Goal: Communication & Community: Ask a question

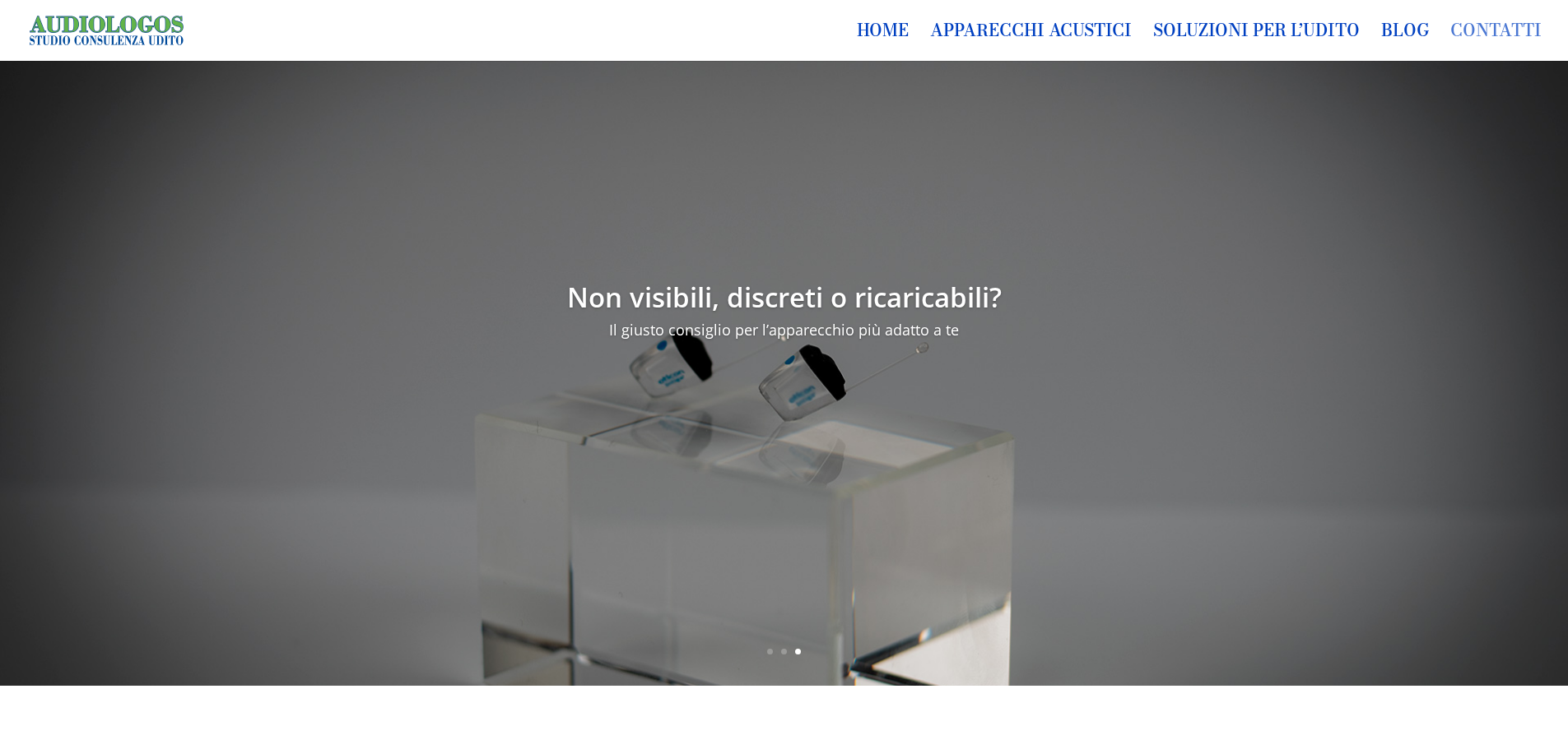
click at [1472, 25] on link "Contatti" at bounding box center [1495, 42] width 91 height 36
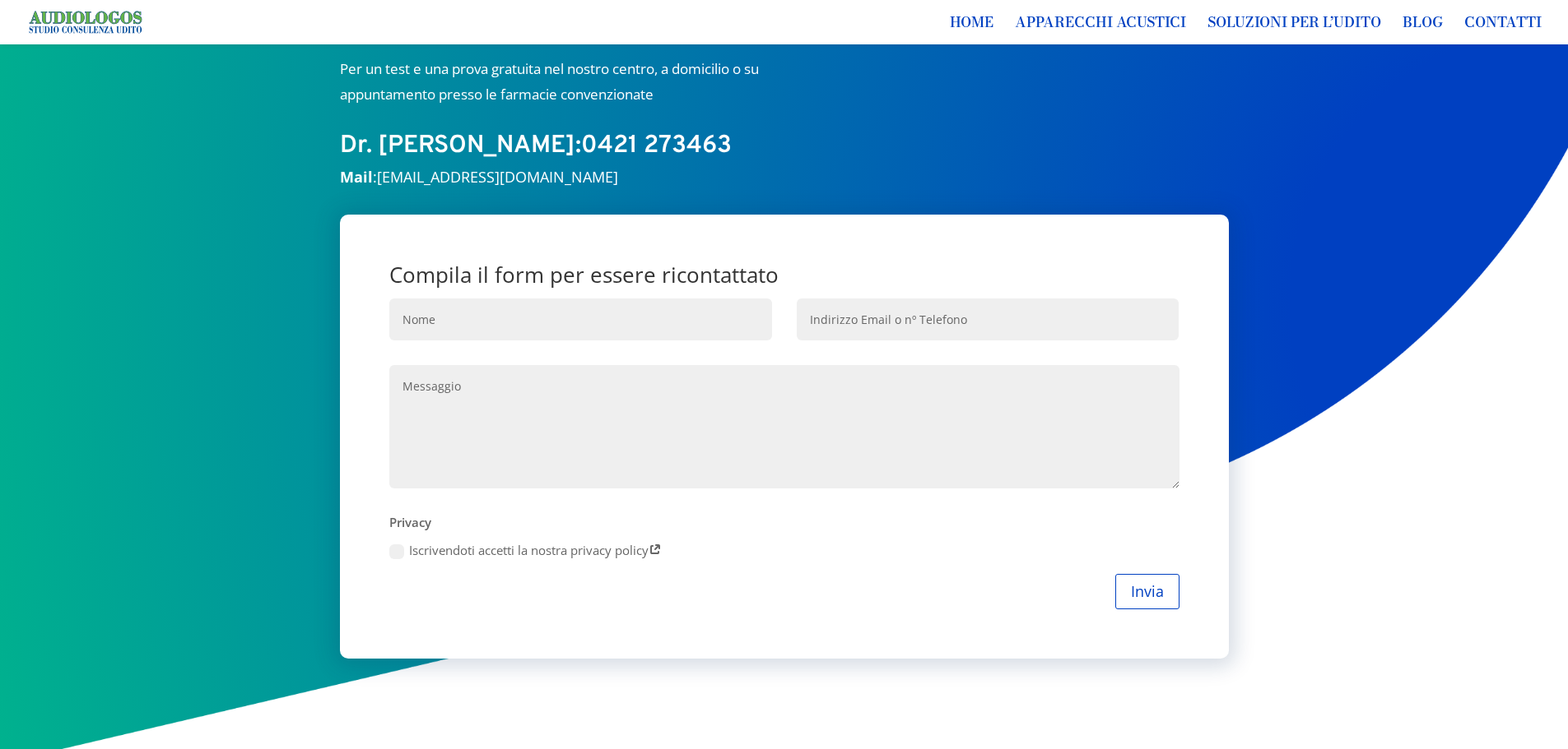
scroll to position [165, 0]
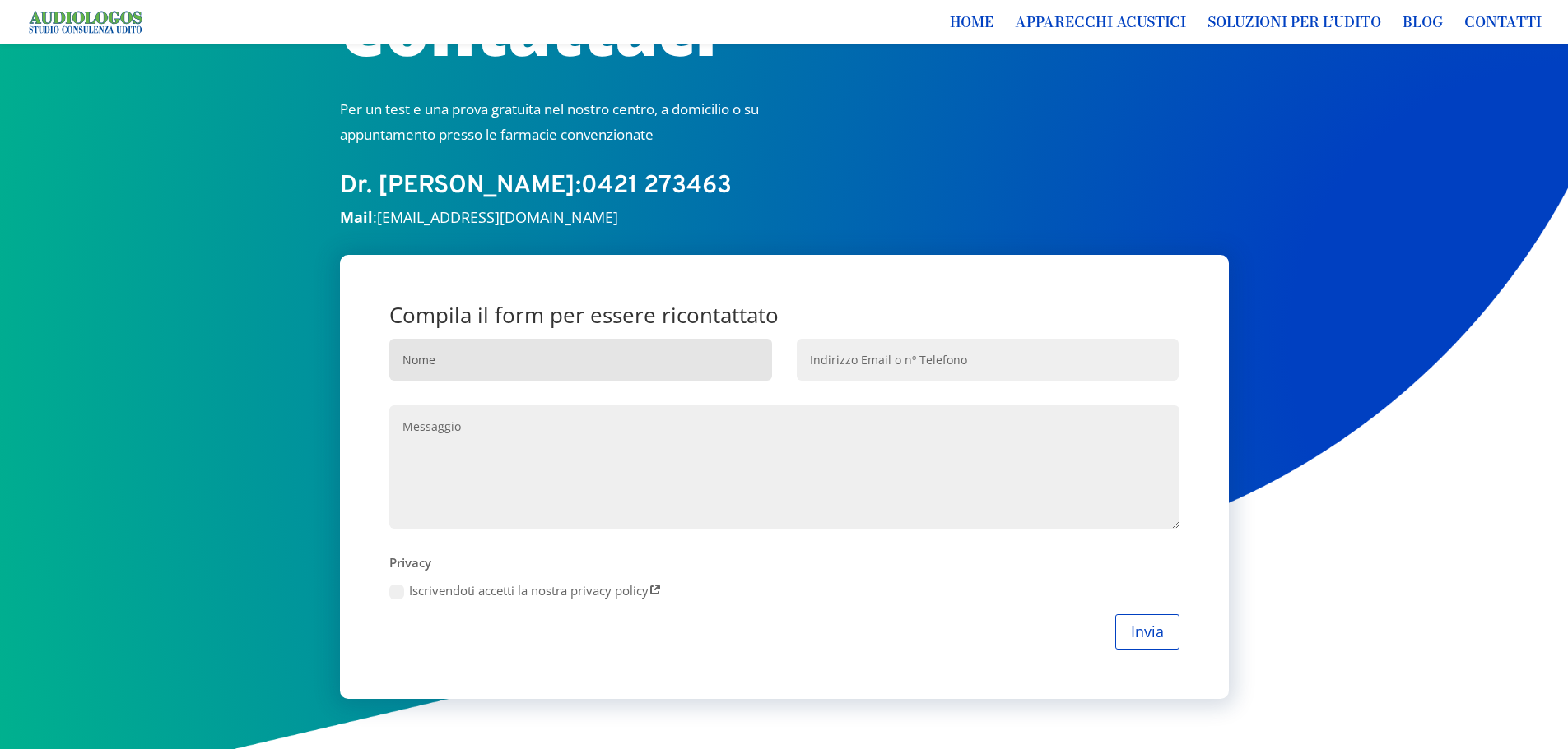
click at [434, 356] on input "Nome" at bounding box center [580, 360] width 383 height 42
type input "f"
type input "Fortunato Mior"
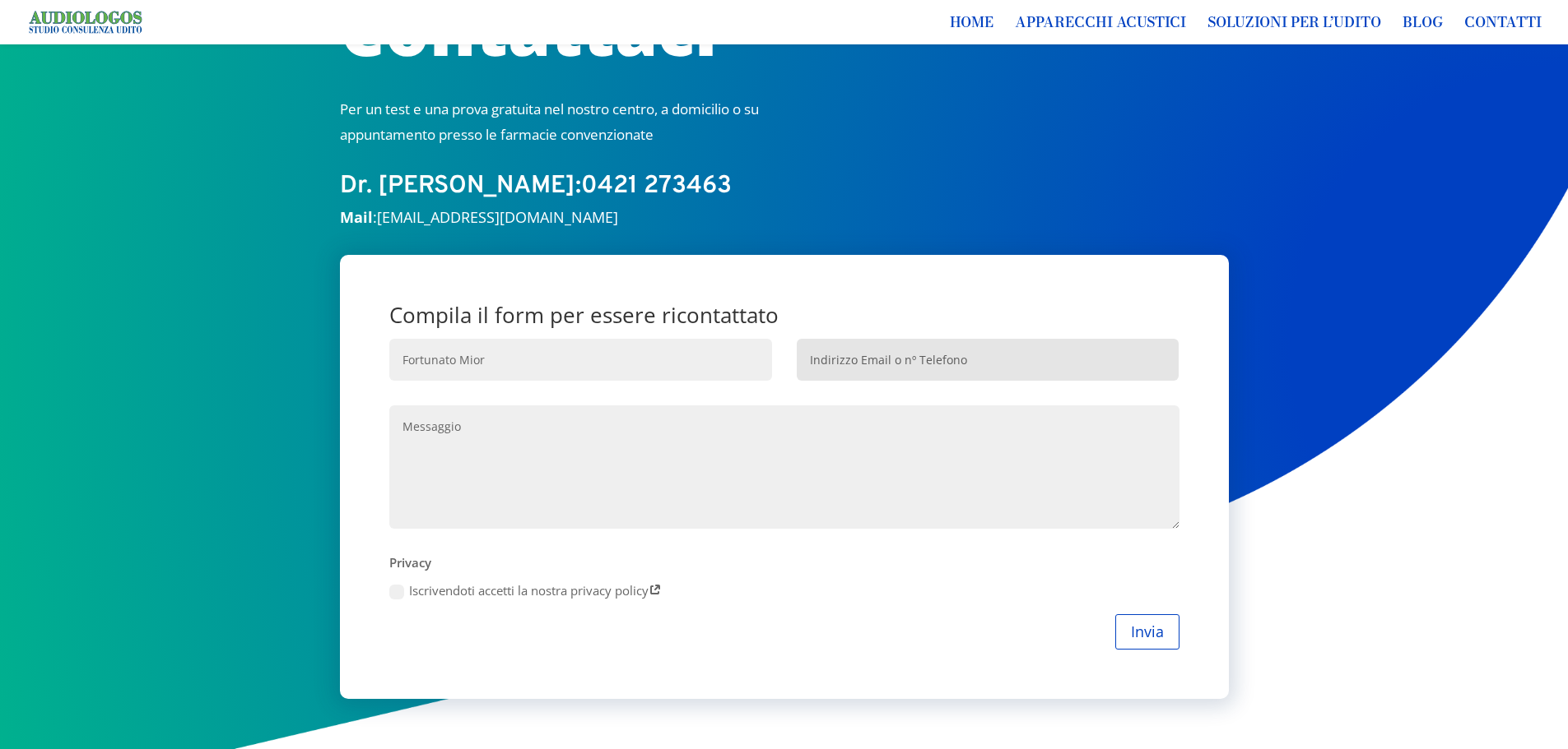
drag, startPoint x: 831, startPoint y: 362, endPoint x: 809, endPoint y: 362, distance: 22.0
click at [827, 362] on input "Indirizzo Email o nº Telefono" at bounding box center [987, 360] width 383 height 42
type input "psifortunatomior@gmail.com"
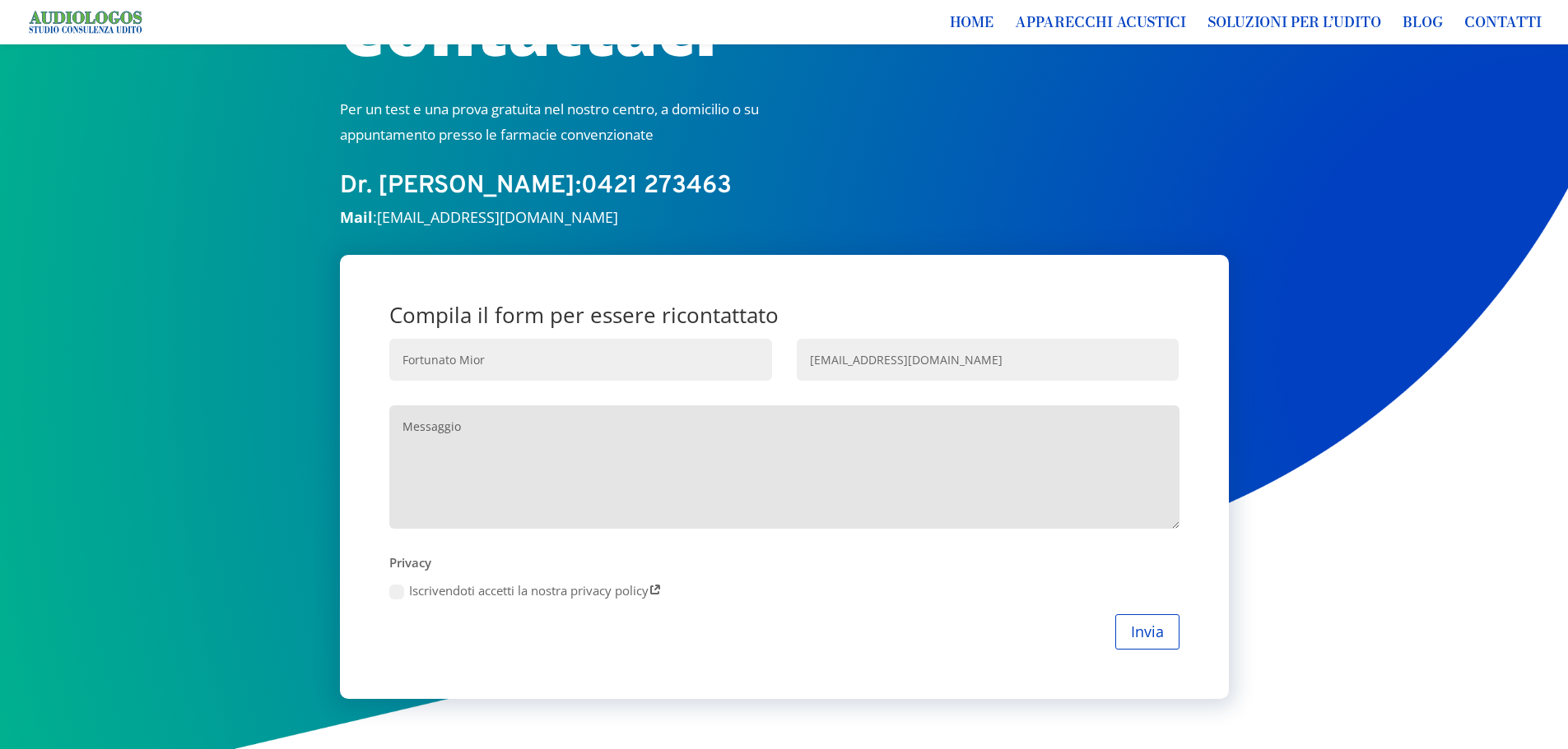
click at [400, 430] on textarea "Messaggio" at bounding box center [784, 467] width 789 height 123
type textarea "Buongiorno, gradirei sapere se presso il centro si eseguono batterie di test pe…"
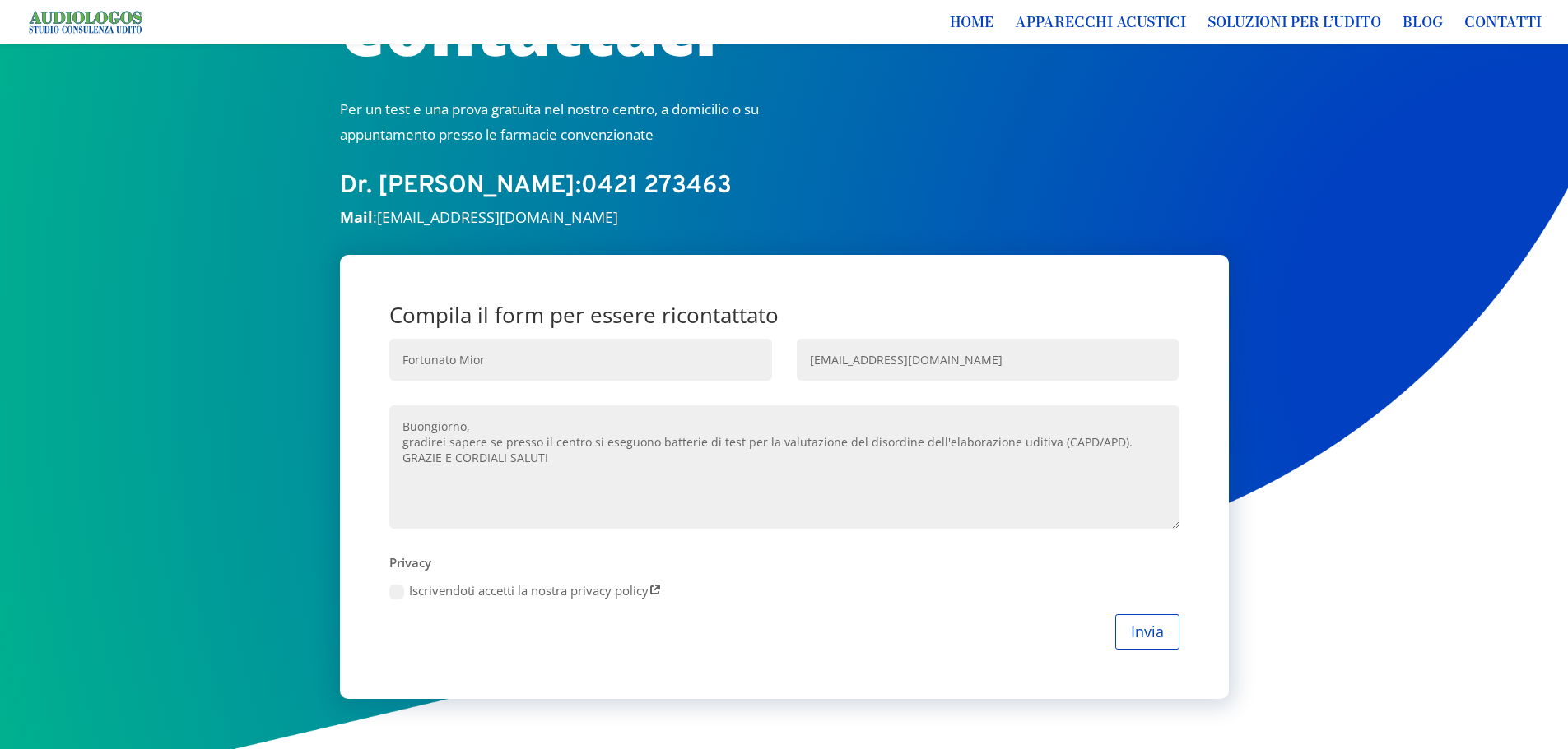
click at [398, 592] on icon at bounding box center [396, 592] width 15 height 15
click at [0, 0] on input "Iscrivendoti accetti la nostra privacy policy" at bounding box center [0, 0] width 0 height 0
click at [1140, 632] on button "Invia" at bounding box center [1141, 632] width 75 height 35
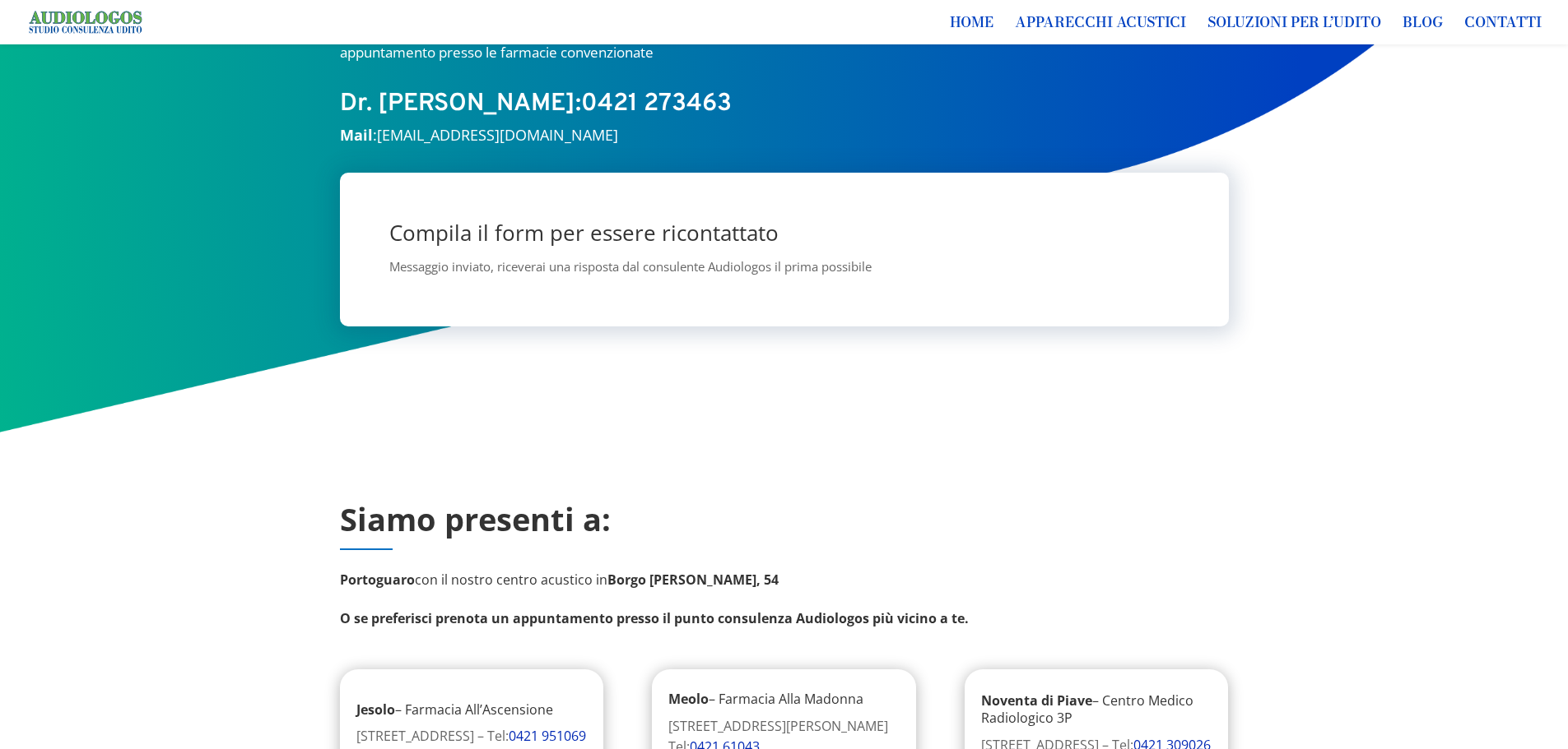
scroll to position [0, 0]
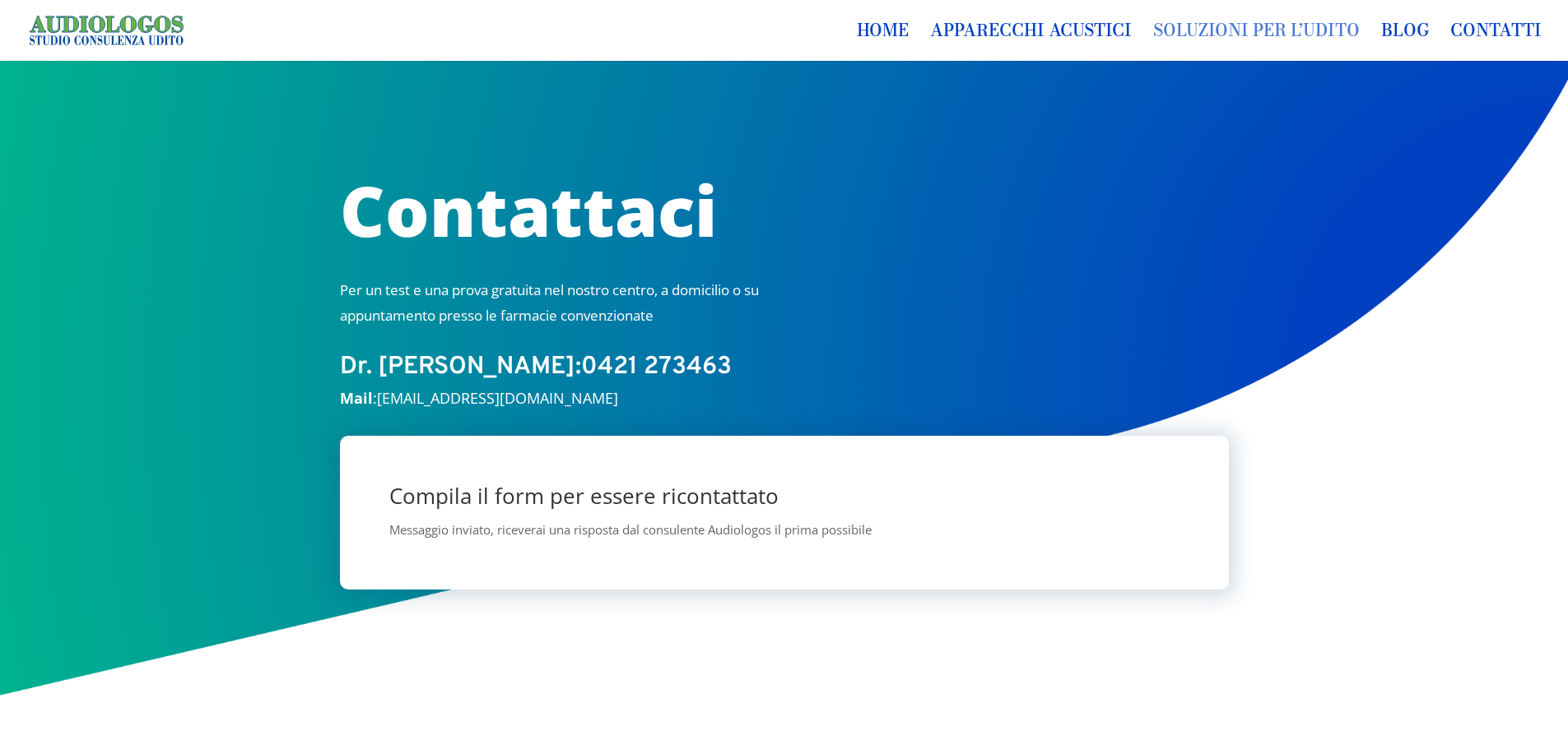
click at [1194, 25] on link "Soluzioni per l’udito" at bounding box center [1256, 42] width 206 height 36
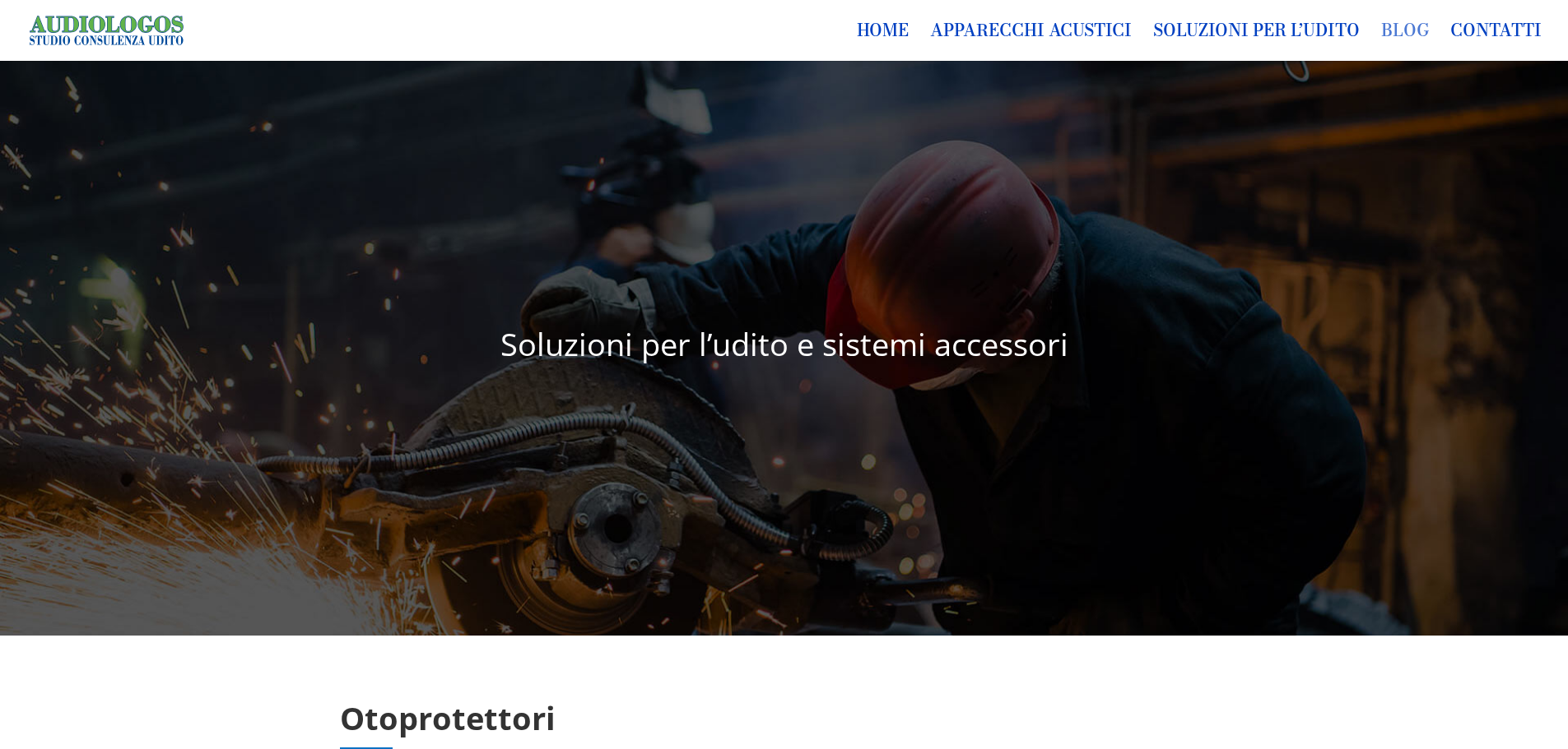
click at [1396, 27] on link "Blog" at bounding box center [1405, 42] width 48 height 36
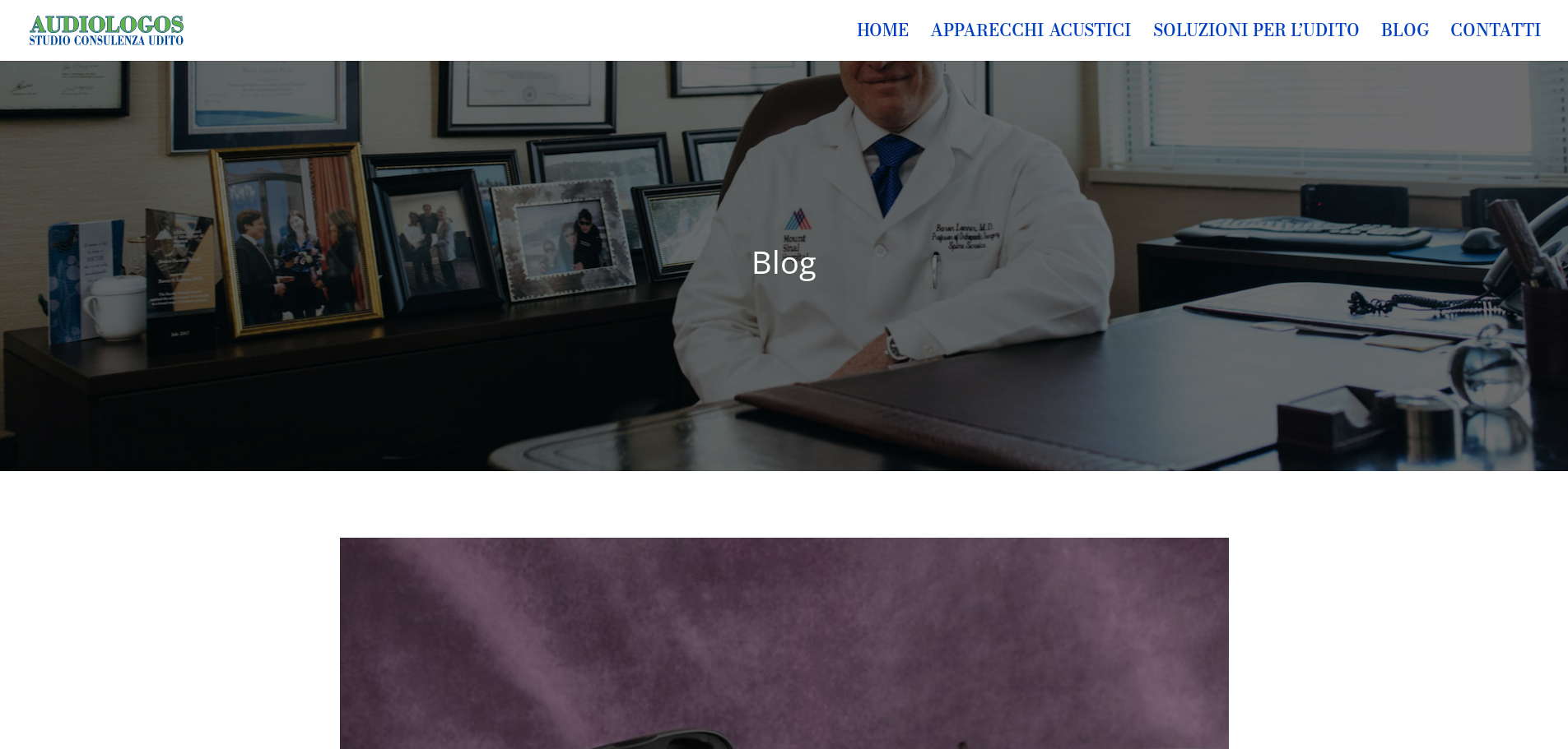
click at [786, 246] on h1 "Blog" at bounding box center [784, 265] width 889 height 40
click at [878, 29] on link "Home" at bounding box center [882, 42] width 52 height 36
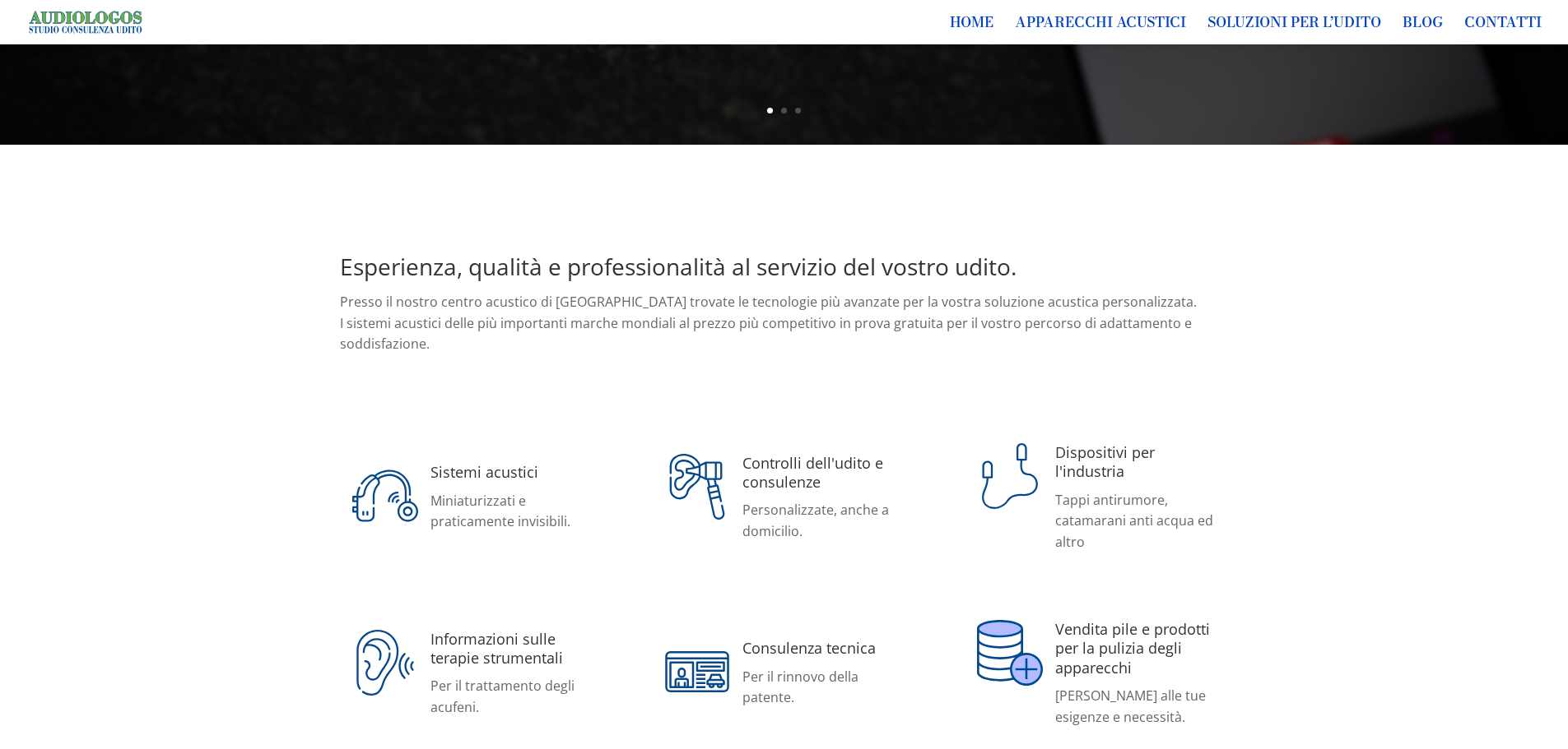
scroll to position [658, 0]
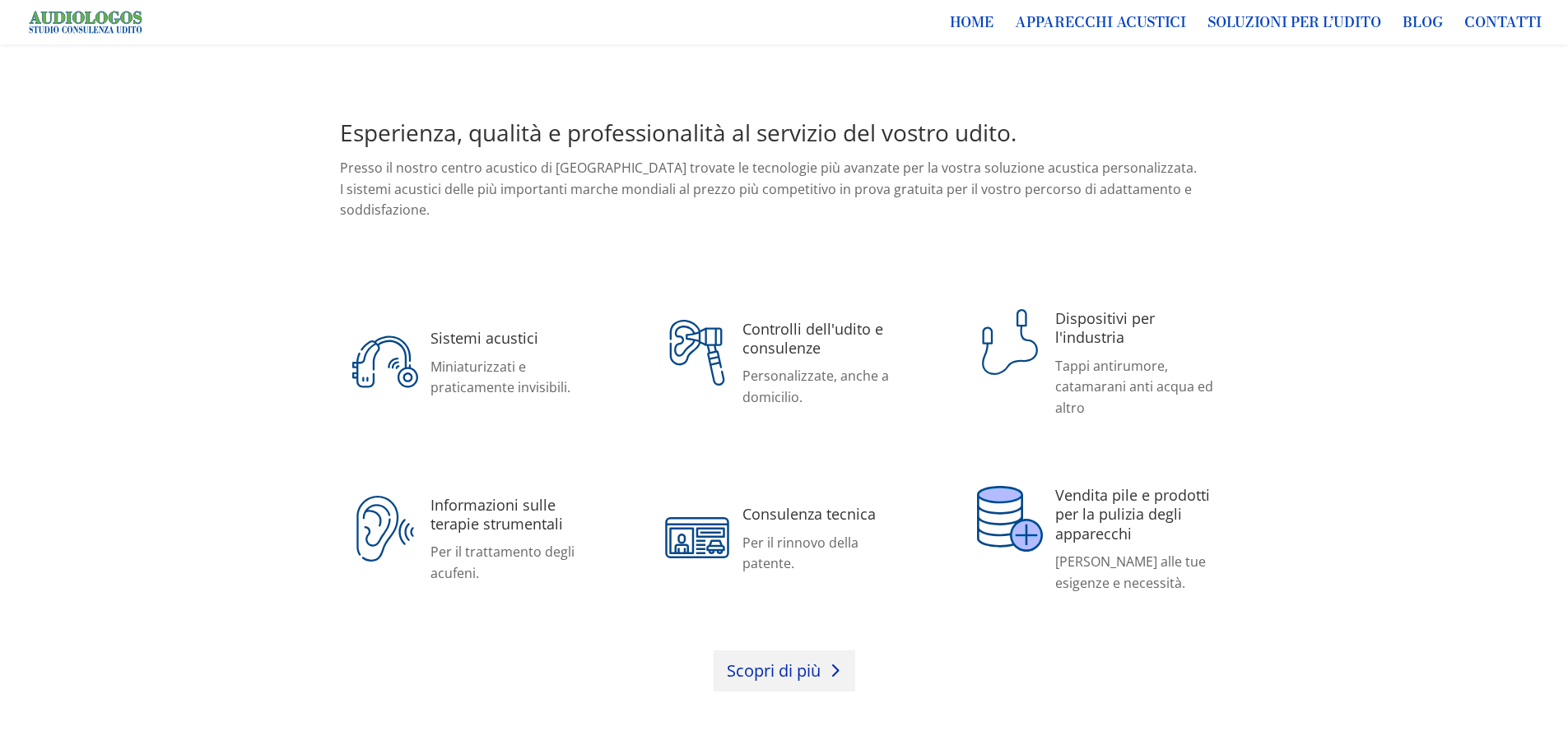
click at [788, 671] on link "Scopri di più" at bounding box center [784, 671] width 142 height 41
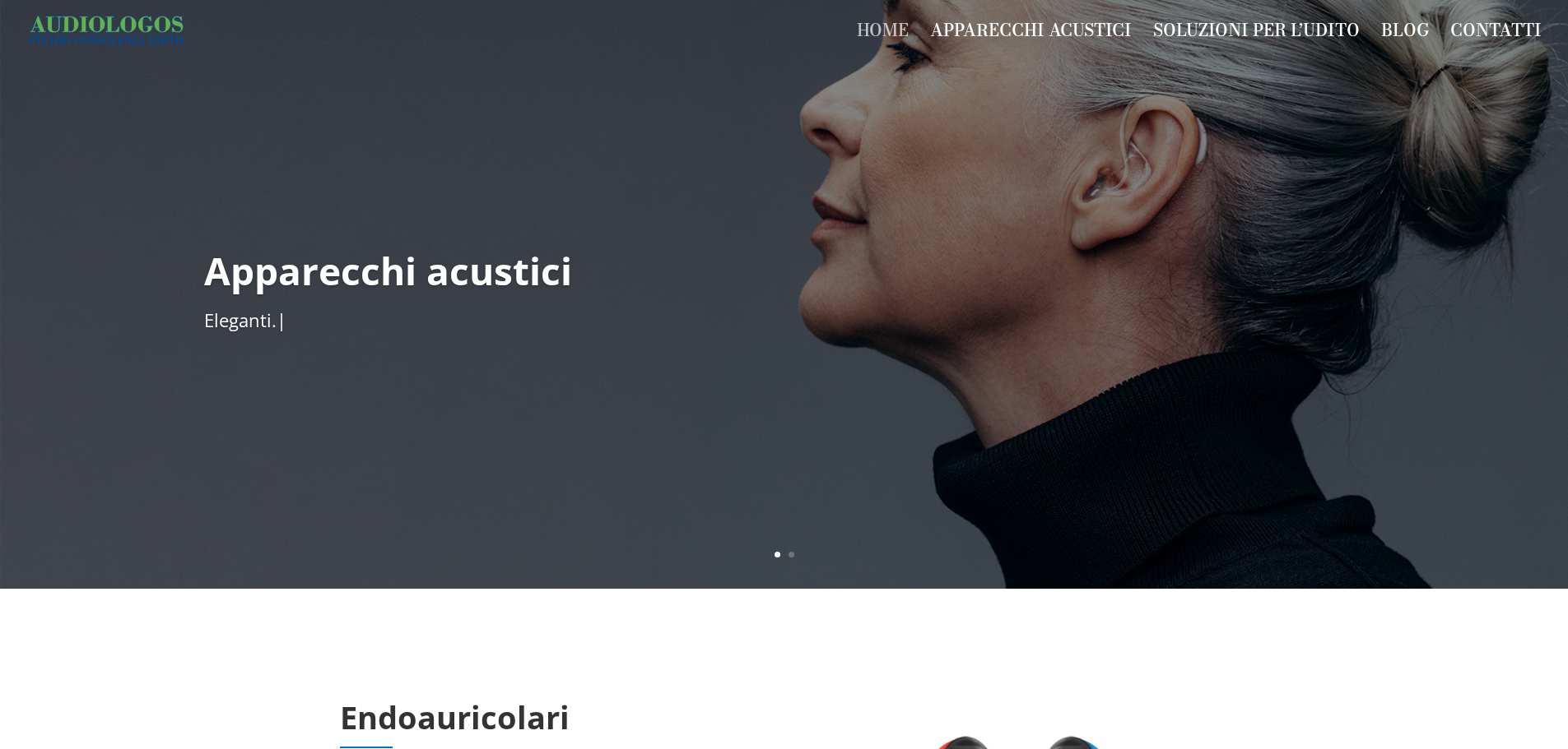
click at [880, 29] on link "Home" at bounding box center [882, 42] width 52 height 36
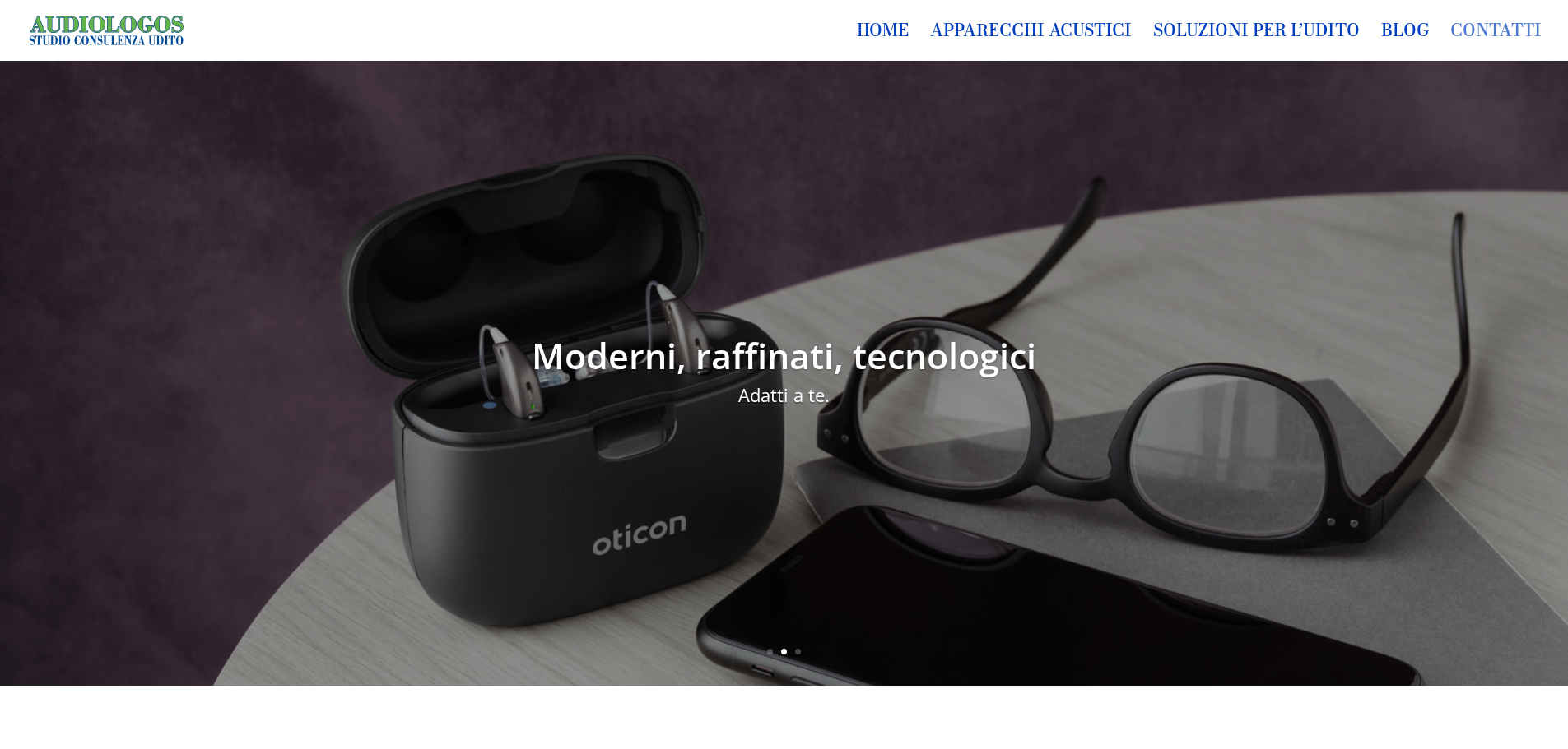
click at [1468, 27] on link "Contatti" at bounding box center [1495, 42] width 91 height 36
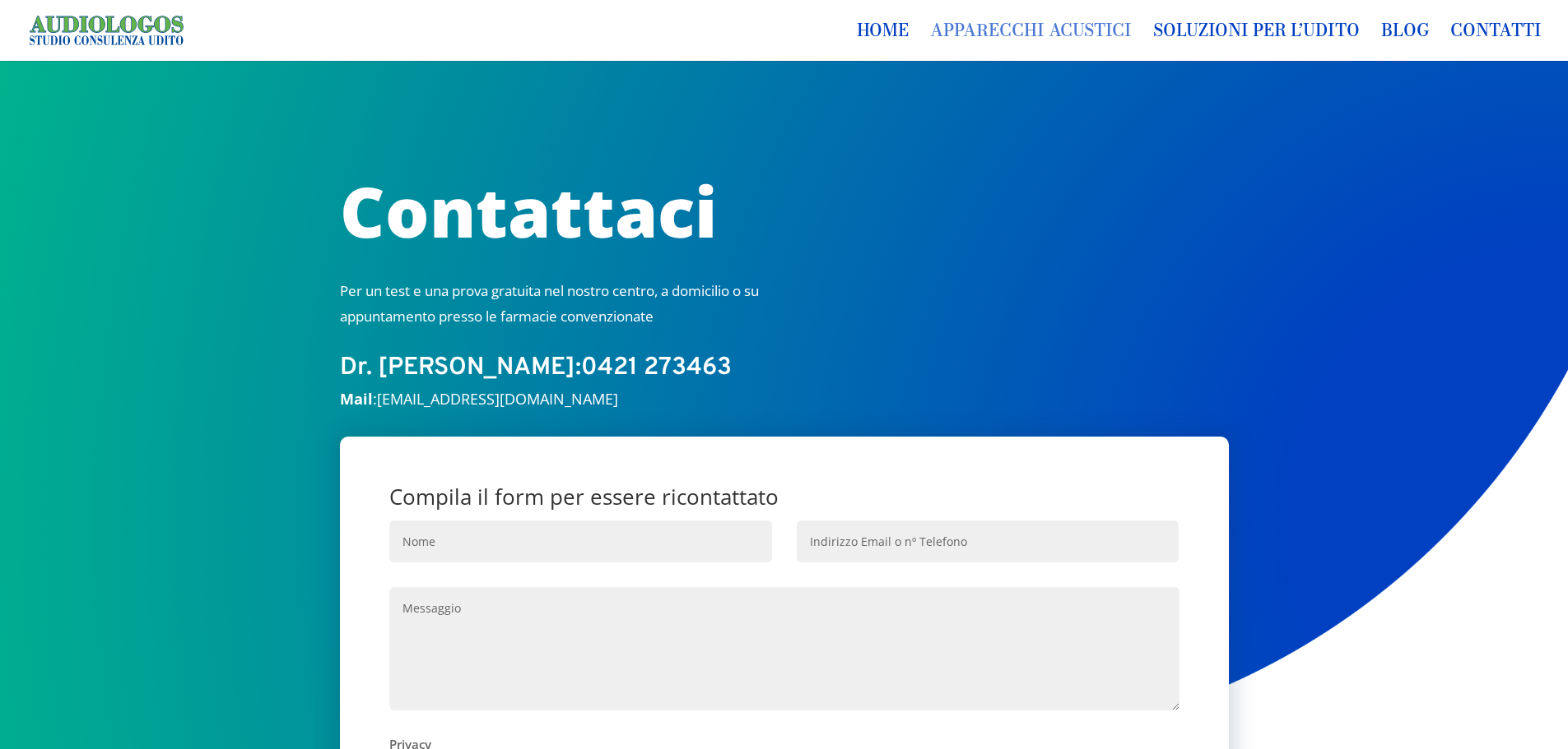
click at [1041, 44] on link "Apparecchi acustici" at bounding box center [1031, 42] width 202 height 36
